Goal: Task Accomplishment & Management: Use online tool/utility

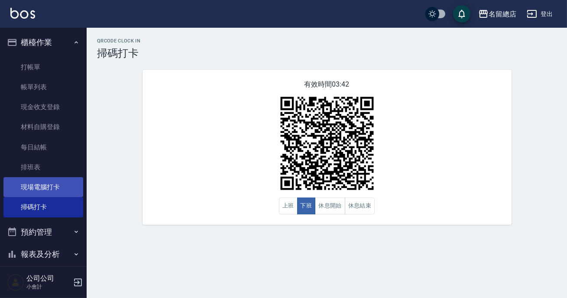
scroll to position [76, 0]
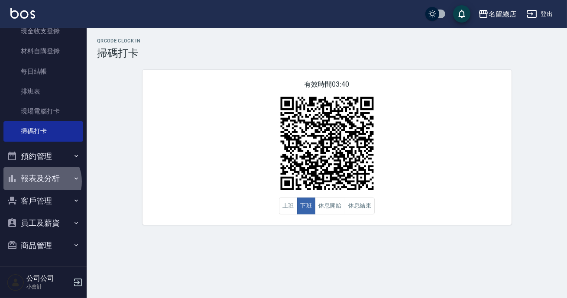
click at [40, 182] on button "報表及分析" at bounding box center [43, 178] width 80 height 23
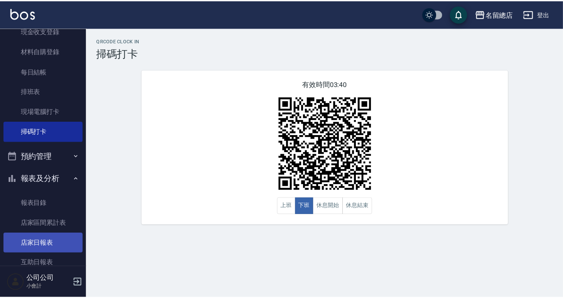
scroll to position [155, 0]
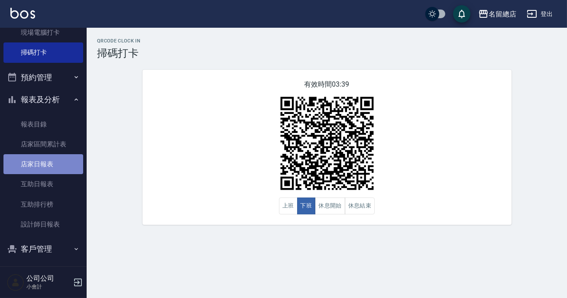
click at [43, 162] on link "店家日報表" at bounding box center [43, 164] width 80 height 20
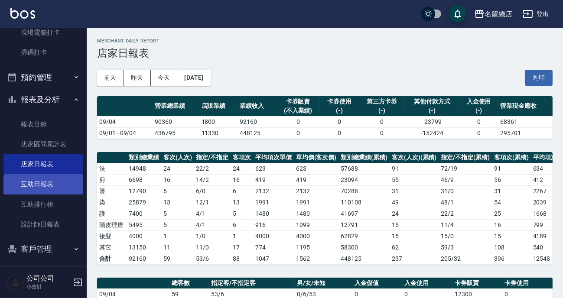
click at [48, 184] on link "互助日報表" at bounding box center [43, 184] width 80 height 20
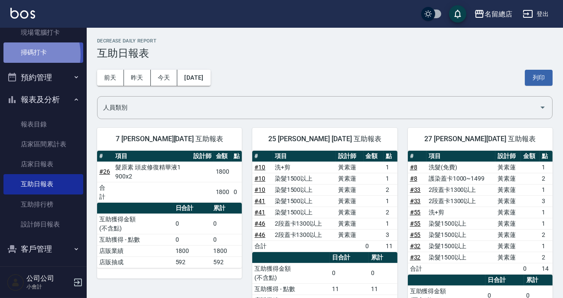
click at [29, 54] on link "掃碼打卡" at bounding box center [43, 52] width 80 height 20
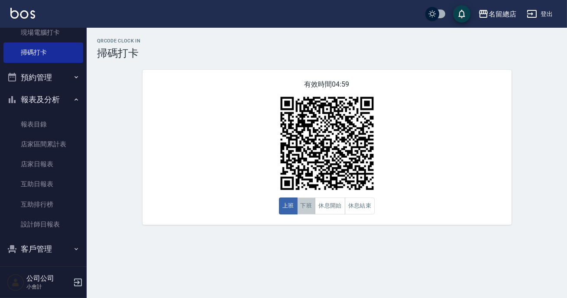
click at [303, 200] on button "下班" at bounding box center [306, 206] width 19 height 17
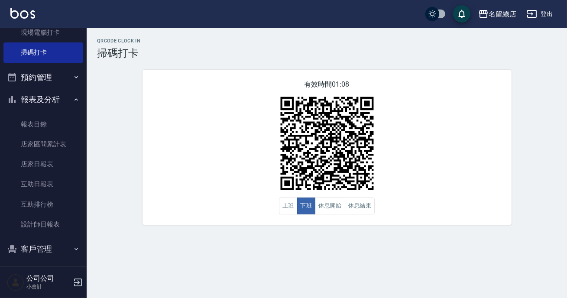
click at [289, 154] on img at bounding box center [327, 143] width 108 height 108
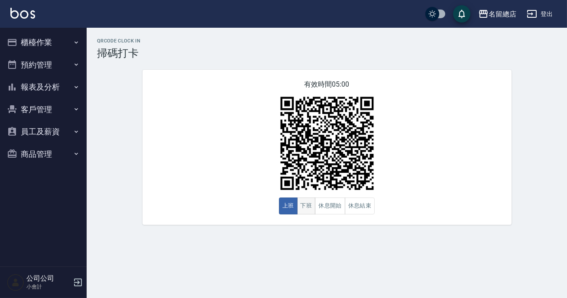
click at [308, 203] on button "下班" at bounding box center [306, 206] width 19 height 17
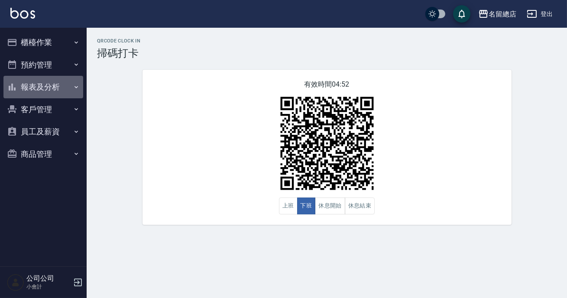
click at [29, 86] on button "報表及分析" at bounding box center [43, 87] width 80 height 23
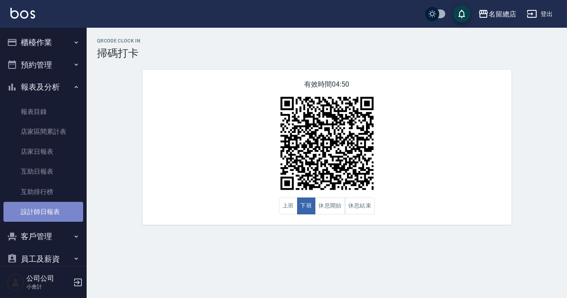
click at [43, 212] on link "設計師日報表" at bounding box center [43, 212] width 80 height 20
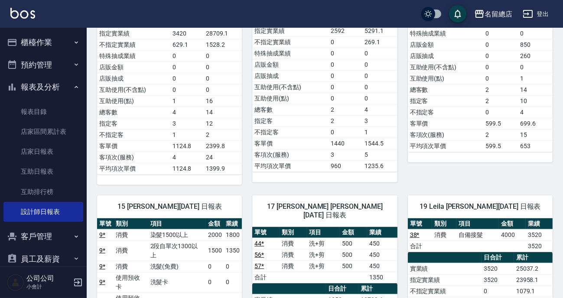
scroll to position [1142, 0]
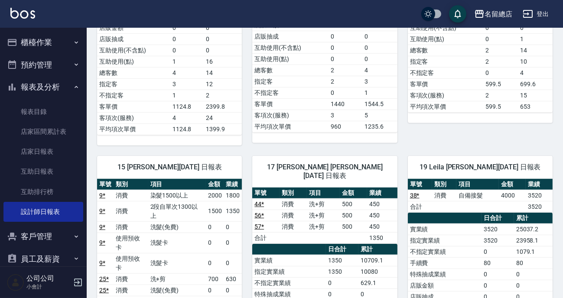
click at [51, 33] on button "櫃檯作業" at bounding box center [43, 42] width 80 height 23
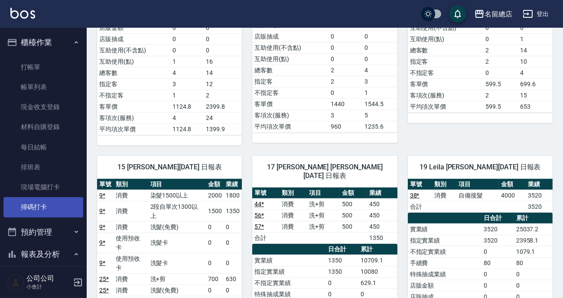
click at [26, 200] on link "掃碼打卡" at bounding box center [43, 207] width 80 height 20
